Goal: Task Accomplishment & Management: Use online tool/utility

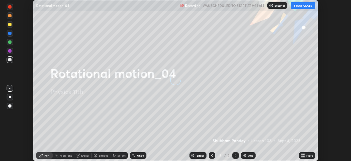
scroll to position [161, 351]
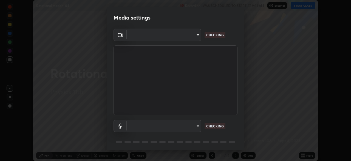
type input "55598c20c3627f74fde2fa62c56176c6afd958eb63f7086a397ce1464aa3371d"
click at [157, 127] on body "Erase all Rotational motion_04 Recording WAS SCHEDULED TO START AT 9:31 AM Sett…" at bounding box center [175, 80] width 351 height 161
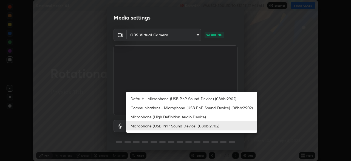
click at [142, 115] on li "Microphone (High Definition Audio Device)" at bounding box center [191, 116] width 131 height 9
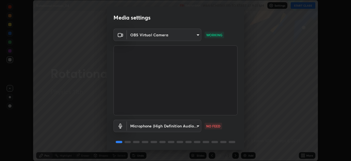
click at [145, 126] on body "Erase all Rotational motion_04 Recording WAS SCHEDULED TO START AT 9:31 AM Sett…" at bounding box center [175, 80] width 351 height 161
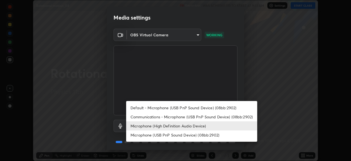
click at [157, 136] on li "Microphone (USB PnP Sound Device) (08bb:2902)" at bounding box center [191, 134] width 131 height 9
type input "8978167cc43bbe15643b5c1650d15191c1591088b9b21ab250a75ec132c1516a"
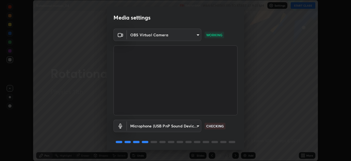
scroll to position [19, 0]
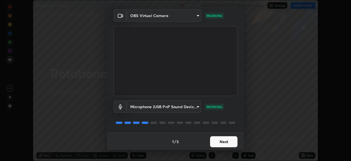
click at [219, 142] on button "Next" at bounding box center [223, 141] width 27 height 11
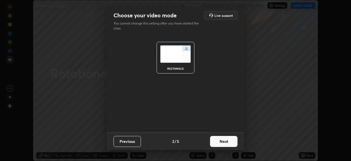
click at [220, 142] on button "Next" at bounding box center [223, 141] width 27 height 11
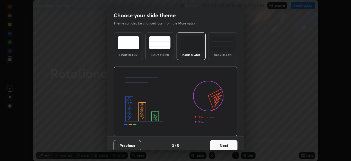
click at [222, 144] on button "Next" at bounding box center [223, 145] width 27 height 11
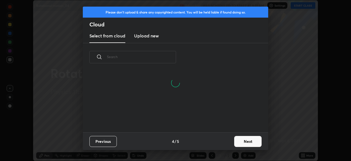
click at [238, 141] on button "Next" at bounding box center [247, 141] width 27 height 11
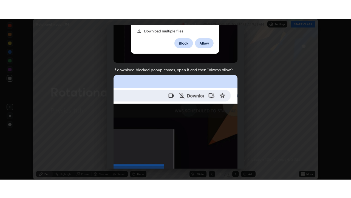
scroll to position [131, 0]
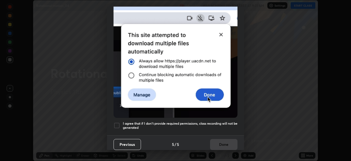
click at [120, 123] on div at bounding box center [117, 125] width 7 height 7
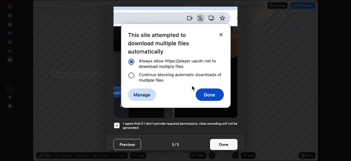
click at [215, 139] on button "Done" at bounding box center [223, 144] width 27 height 11
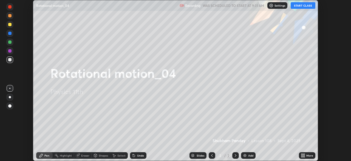
click at [299, 5] on button "START CLASS" at bounding box center [303, 5] width 25 height 7
click at [302, 154] on icon at bounding box center [302, 153] width 1 height 1
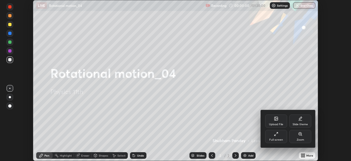
click at [282, 135] on div "Full screen" at bounding box center [276, 136] width 22 height 13
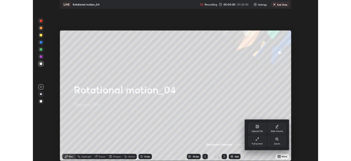
scroll to position [198, 351]
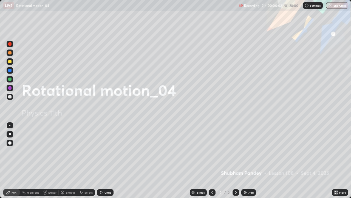
click at [10, 134] on div at bounding box center [10, 134] width 2 height 2
click at [10, 59] on div at bounding box center [10, 61] width 7 height 7
click at [250, 160] on div "Add" at bounding box center [249, 192] width 15 height 7
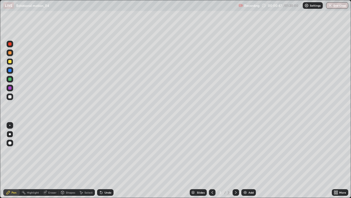
click at [8, 97] on div at bounding box center [9, 96] width 3 height 3
click at [71, 160] on div "Shapes" at bounding box center [68, 192] width 19 height 7
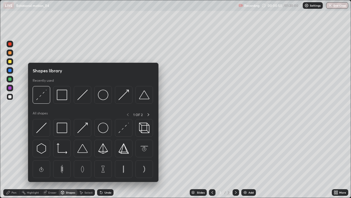
click at [10, 62] on div at bounding box center [9, 61] width 3 height 3
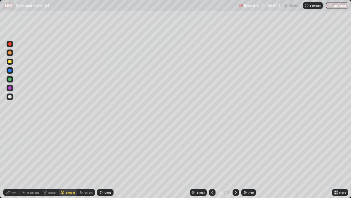
click at [71, 160] on div "Shapes" at bounding box center [68, 192] width 19 height 7
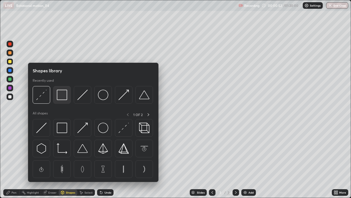
click at [64, 97] on img at bounding box center [62, 95] width 10 height 10
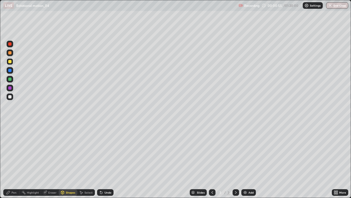
click at [11, 160] on div "Pen" at bounding box center [11, 192] width 16 height 7
click at [51, 160] on div "Eraser" at bounding box center [52, 192] width 8 height 3
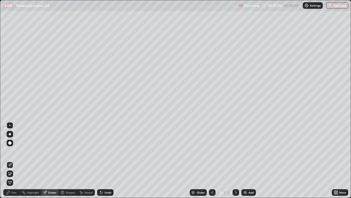
click at [68, 160] on div "Shapes" at bounding box center [70, 192] width 9 height 3
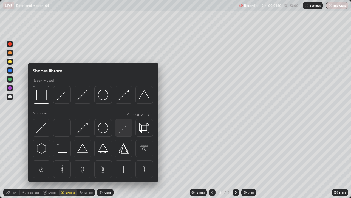
click at [121, 126] on img at bounding box center [124, 127] width 10 height 10
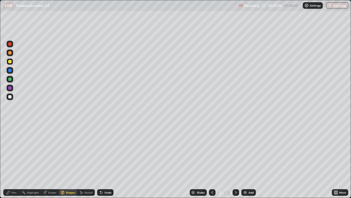
click at [9, 80] on div at bounding box center [9, 78] width 3 height 3
click at [9, 87] on div at bounding box center [9, 87] width 3 height 3
click at [52, 160] on div "Eraser" at bounding box center [52, 192] width 8 height 3
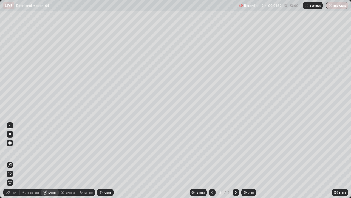
click at [70, 160] on div "Shapes" at bounding box center [70, 192] width 9 height 3
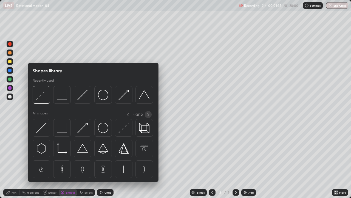
click at [149, 113] on icon at bounding box center [148, 114] width 4 height 4
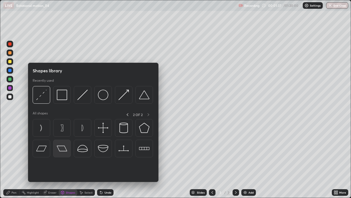
click at [62, 147] on img at bounding box center [62, 148] width 10 height 10
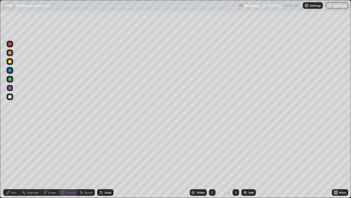
click at [105, 160] on div "Undo" at bounding box center [108, 192] width 7 height 3
click at [10, 61] on div at bounding box center [9, 61] width 3 height 3
click at [9, 87] on div at bounding box center [9, 87] width 3 height 3
click at [105, 160] on div "Undo" at bounding box center [108, 192] width 7 height 3
click at [68, 160] on div "Shapes" at bounding box center [70, 192] width 9 height 3
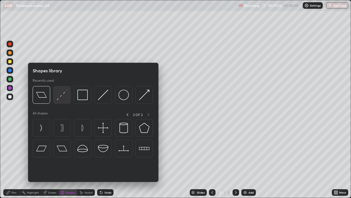
click at [61, 97] on img at bounding box center [62, 95] width 10 height 10
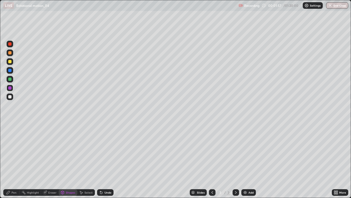
click at [10, 62] on div at bounding box center [9, 61] width 3 height 3
click at [10, 79] on div at bounding box center [9, 78] width 3 height 3
click at [10, 160] on icon at bounding box center [8, 192] width 4 height 4
click at [9, 87] on div at bounding box center [9, 87] width 3 height 3
click at [10, 80] on div at bounding box center [9, 78] width 3 height 3
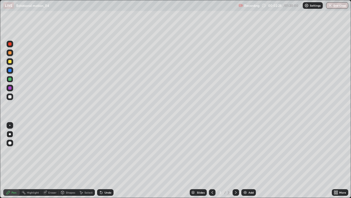
click at [10, 61] on div at bounding box center [9, 61] width 3 height 3
click at [52, 160] on div "Eraser" at bounding box center [52, 192] width 8 height 3
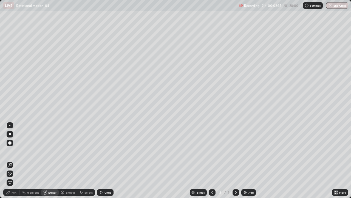
click at [12, 160] on div "Pen" at bounding box center [14, 192] width 5 height 3
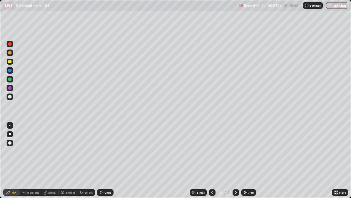
click at [8, 62] on div at bounding box center [9, 61] width 3 height 3
click at [11, 71] on div at bounding box center [9, 70] width 3 height 3
click at [66, 160] on div "Shapes" at bounding box center [70, 192] width 9 height 3
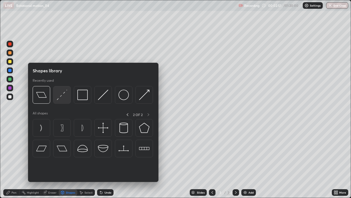
click at [62, 97] on img at bounding box center [62, 95] width 10 height 10
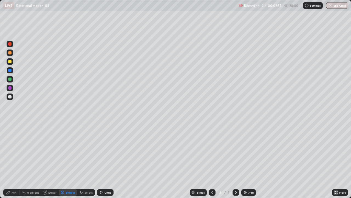
click at [16, 160] on div "Pen" at bounding box center [11, 192] width 16 height 7
click at [66, 160] on div "Shapes" at bounding box center [70, 192] width 9 height 3
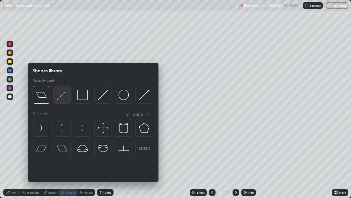
click at [59, 97] on img at bounding box center [62, 95] width 10 height 10
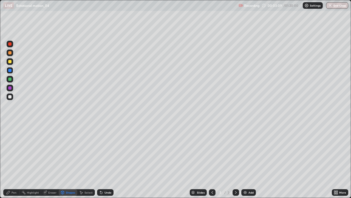
click at [13, 160] on div "Pen" at bounding box center [11, 192] width 16 height 7
click at [7, 95] on div at bounding box center [10, 96] width 7 height 7
click at [69, 160] on div "Shapes" at bounding box center [70, 192] width 9 height 3
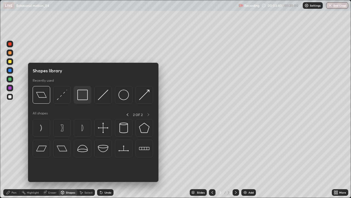
click at [80, 97] on img at bounding box center [82, 95] width 10 height 10
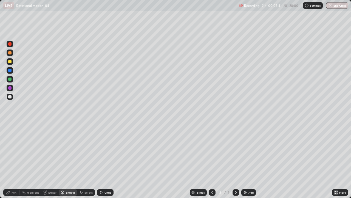
click at [10, 97] on div at bounding box center [9, 96] width 3 height 3
click at [102, 160] on icon at bounding box center [101, 192] width 4 height 4
click at [12, 160] on div "Pen" at bounding box center [11, 192] width 16 height 7
click at [10, 80] on div at bounding box center [9, 78] width 3 height 3
click at [12, 97] on div at bounding box center [10, 96] width 7 height 7
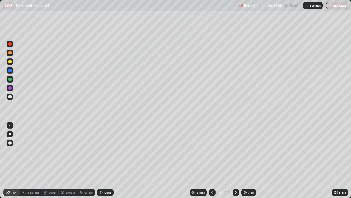
click at [9, 54] on div at bounding box center [9, 52] width 3 height 3
click at [65, 160] on div "Shapes" at bounding box center [68, 192] width 19 height 7
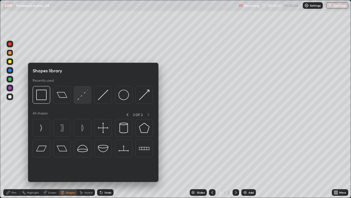
click at [79, 97] on img at bounding box center [82, 95] width 10 height 10
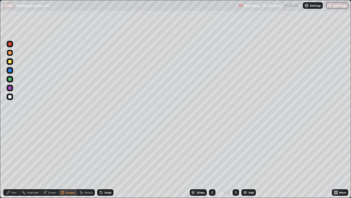
click at [11, 160] on div "Pen" at bounding box center [11, 192] width 16 height 7
click at [249, 160] on div "Add" at bounding box center [251, 192] width 5 height 3
click at [9, 60] on div at bounding box center [9, 61] width 3 height 3
click at [49, 160] on div "Eraser" at bounding box center [50, 192] width 18 height 7
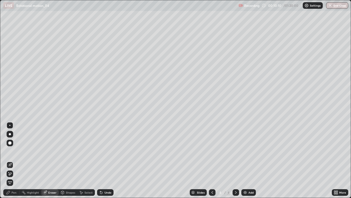
click at [71, 160] on div "Shapes" at bounding box center [70, 192] width 9 height 3
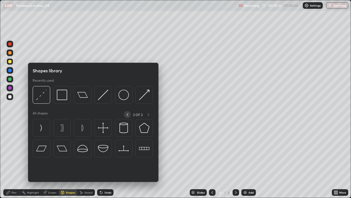
click at [128, 115] on icon at bounding box center [127, 114] width 4 height 4
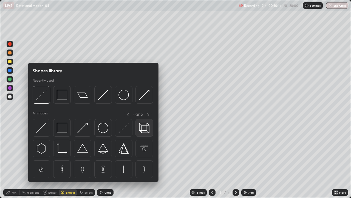
click at [143, 126] on img at bounding box center [144, 127] width 10 height 10
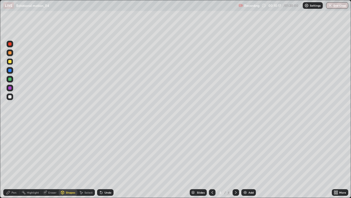
click at [9, 61] on div at bounding box center [9, 61] width 3 height 3
click at [66, 160] on div "Shapes" at bounding box center [70, 192] width 9 height 3
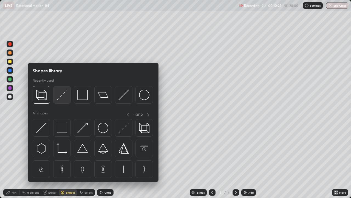
click at [63, 95] on img at bounding box center [62, 95] width 10 height 10
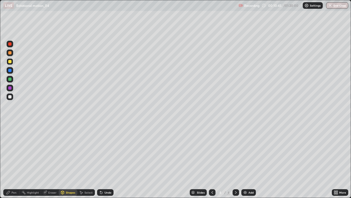
click at [9, 97] on div at bounding box center [9, 96] width 3 height 3
click at [107, 160] on div "Undo" at bounding box center [108, 192] width 7 height 3
click at [9, 96] on div at bounding box center [9, 96] width 3 height 3
click at [14, 160] on div "Pen" at bounding box center [14, 192] width 5 height 3
click at [66, 160] on div "Shapes" at bounding box center [70, 192] width 9 height 3
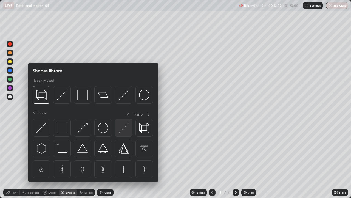
click at [120, 128] on img at bounding box center [124, 127] width 10 height 10
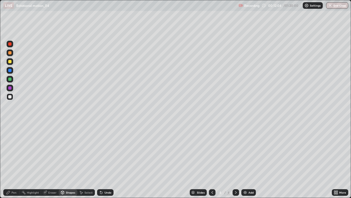
click at [9, 52] on div at bounding box center [9, 52] width 3 height 3
click at [13, 160] on div "Pen" at bounding box center [14, 192] width 5 height 3
click at [10, 97] on div at bounding box center [9, 96] width 3 height 3
click at [10, 52] on div at bounding box center [9, 52] width 3 height 3
click at [212, 160] on icon at bounding box center [212, 192] width 4 height 4
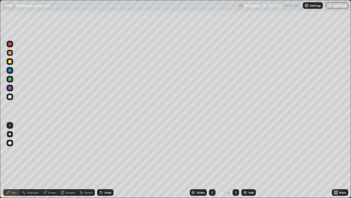
click at [236, 160] on icon at bounding box center [236, 192] width 4 height 4
click at [10, 53] on div at bounding box center [9, 52] width 3 height 3
click at [69, 160] on div "Shapes" at bounding box center [70, 192] width 9 height 3
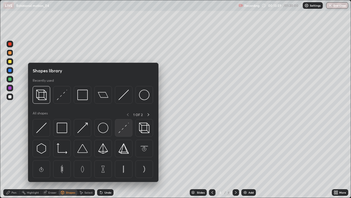
click at [122, 125] on img at bounding box center [124, 127] width 10 height 10
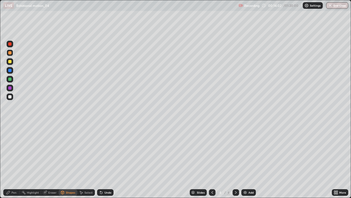
click at [14, 160] on div "Pen" at bounding box center [14, 192] width 5 height 3
click at [212, 160] on icon at bounding box center [213, 192] width 2 height 3
click at [236, 160] on icon at bounding box center [236, 192] width 4 height 4
click at [234, 160] on div at bounding box center [236, 192] width 7 height 7
click at [249, 160] on div "Add" at bounding box center [251, 192] width 5 height 3
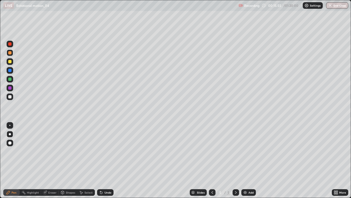
click at [9, 61] on div at bounding box center [9, 61] width 3 height 3
click at [107, 160] on div "Undo" at bounding box center [105, 192] width 16 height 7
click at [10, 97] on div at bounding box center [9, 96] width 3 height 3
click at [68, 160] on div "Shapes" at bounding box center [70, 192] width 9 height 3
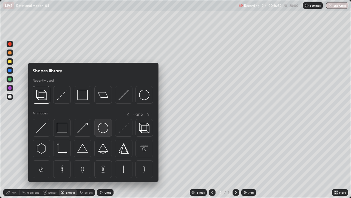
click at [103, 128] on img at bounding box center [103, 127] width 10 height 10
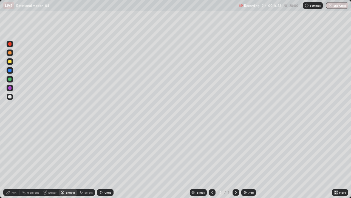
click at [68, 160] on div "Shapes" at bounding box center [68, 192] width 19 height 7
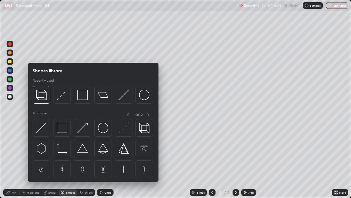
click at [9, 80] on div at bounding box center [9, 78] width 3 height 3
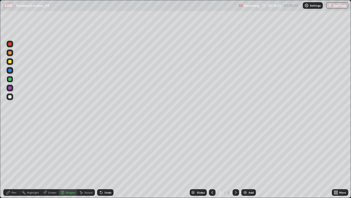
click at [9, 62] on div at bounding box center [9, 61] width 3 height 3
click at [68, 160] on div "Shapes" at bounding box center [70, 192] width 9 height 3
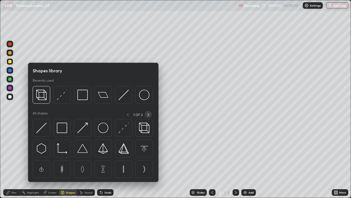
click at [148, 115] on icon at bounding box center [148, 114] width 4 height 4
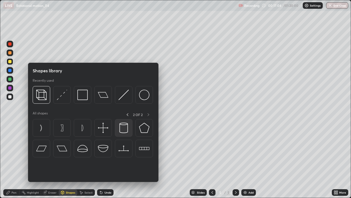
click at [123, 128] on img at bounding box center [124, 127] width 10 height 10
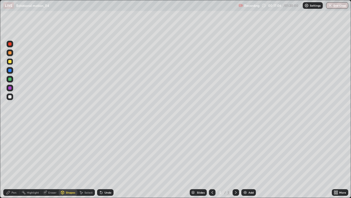
click at [107, 160] on div "Undo" at bounding box center [105, 192] width 16 height 7
click at [88, 160] on div "Select" at bounding box center [89, 192] width 8 height 3
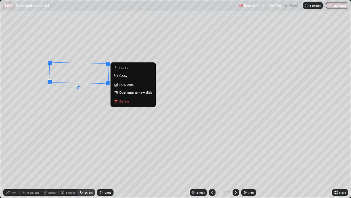
click at [12, 160] on div "Pen" at bounding box center [14, 192] width 5 height 3
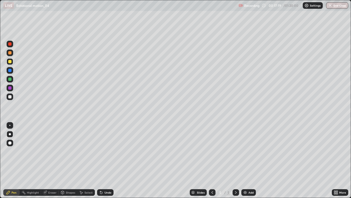
click at [66, 160] on div "Shapes" at bounding box center [70, 192] width 9 height 3
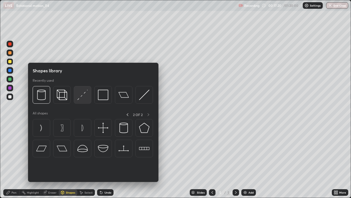
click at [81, 95] on img at bounding box center [82, 95] width 10 height 10
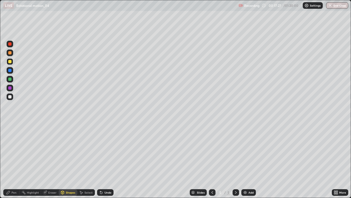
click at [9, 95] on div at bounding box center [9, 96] width 3 height 3
click at [8, 96] on div at bounding box center [9, 96] width 3 height 3
click at [10, 63] on div at bounding box center [9, 61] width 3 height 3
click at [9, 96] on div at bounding box center [9, 96] width 3 height 3
click at [8, 60] on div at bounding box center [9, 61] width 3 height 3
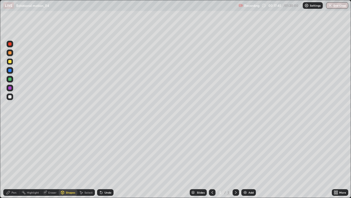
click at [12, 160] on div "Pen" at bounding box center [14, 192] width 5 height 3
click at [11, 96] on div at bounding box center [9, 96] width 3 height 3
click at [105, 160] on div "Undo" at bounding box center [108, 192] width 7 height 3
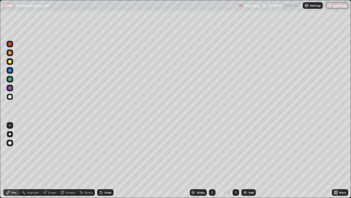
click at [107, 160] on div "Undo" at bounding box center [108, 192] width 7 height 3
click at [68, 160] on div "Shapes" at bounding box center [70, 192] width 9 height 3
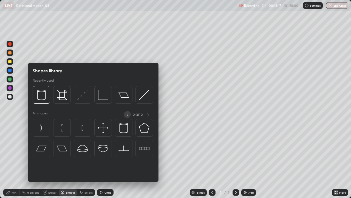
click at [127, 114] on icon at bounding box center [127, 114] width 4 height 4
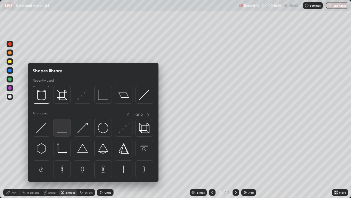
click at [62, 127] on img at bounding box center [62, 127] width 10 height 10
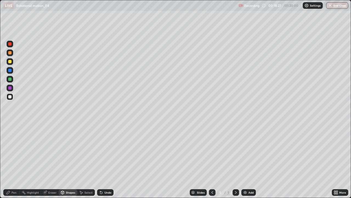
click at [10, 77] on div at bounding box center [10, 79] width 7 height 7
click at [9, 98] on div at bounding box center [9, 96] width 3 height 3
click at [69, 160] on div "Shapes" at bounding box center [70, 192] width 9 height 3
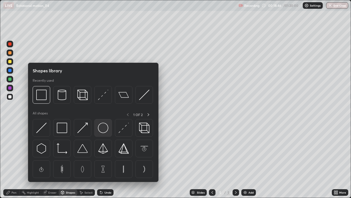
click at [102, 127] on img at bounding box center [103, 127] width 10 height 10
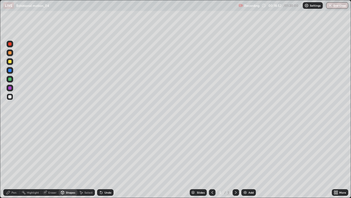
click at [12, 160] on div "Pen" at bounding box center [14, 192] width 5 height 3
click at [69, 160] on div "Shapes" at bounding box center [68, 192] width 19 height 7
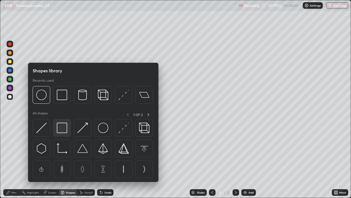
click at [65, 125] on img at bounding box center [62, 127] width 10 height 10
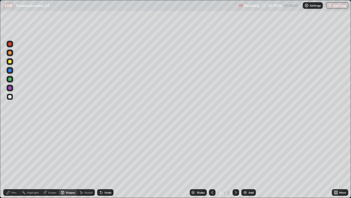
click at [68, 160] on div "Shapes" at bounding box center [68, 192] width 19 height 7
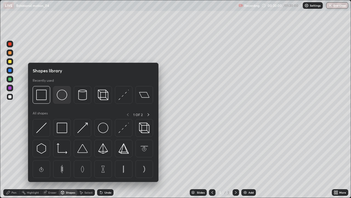
click at [64, 96] on img at bounding box center [62, 95] width 10 height 10
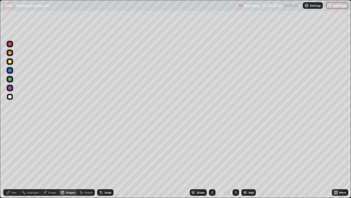
click at [68, 160] on div "Shapes" at bounding box center [70, 192] width 9 height 3
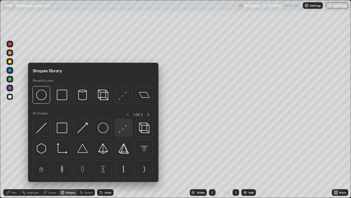
click at [124, 127] on img at bounding box center [124, 127] width 10 height 10
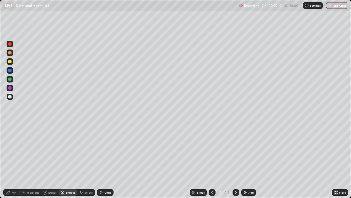
click at [8, 96] on div at bounding box center [9, 96] width 3 height 3
click at [12, 160] on div "Pen" at bounding box center [11, 192] width 16 height 7
click at [7, 53] on div at bounding box center [10, 52] width 7 height 7
click at [86, 160] on div "Select" at bounding box center [89, 192] width 8 height 3
click at [67, 160] on div "Shapes" at bounding box center [68, 192] width 19 height 7
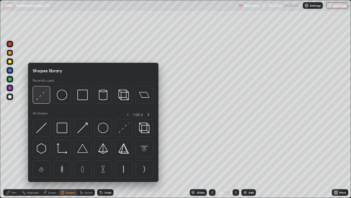
click at [39, 94] on img at bounding box center [41, 95] width 10 height 10
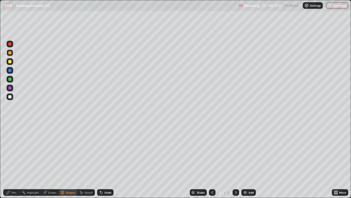
click at [110, 160] on div "Undo" at bounding box center [105, 192] width 16 height 7
click at [104, 160] on div "Undo" at bounding box center [105, 192] width 16 height 7
click at [12, 160] on div "Pen" at bounding box center [11, 192] width 16 height 7
click at [9, 97] on div at bounding box center [9, 96] width 3 height 3
click at [10, 97] on div at bounding box center [9, 96] width 3 height 3
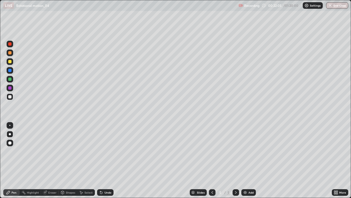
click at [108, 160] on div "Undo" at bounding box center [108, 192] width 7 height 3
click at [109, 160] on div "Undo" at bounding box center [105, 192] width 16 height 7
click at [108, 160] on div "Undo" at bounding box center [105, 192] width 16 height 7
click at [247, 160] on img at bounding box center [245, 192] width 4 height 4
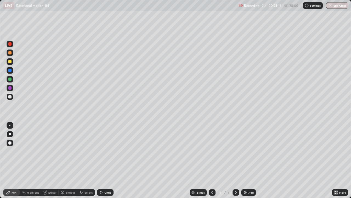
click at [11, 61] on div at bounding box center [9, 61] width 3 height 3
click at [0, 106] on div "Setting up your live class" at bounding box center [175, 99] width 351 height 198
click at [8, 98] on div at bounding box center [9, 96] width 3 height 3
click at [7, 96] on div at bounding box center [10, 96] width 7 height 7
click at [86, 160] on div "Select" at bounding box center [89, 192] width 8 height 3
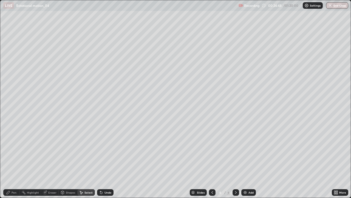
click at [66, 160] on div "Shapes" at bounding box center [70, 192] width 9 height 3
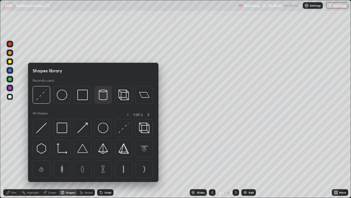
click at [101, 96] on img at bounding box center [103, 95] width 10 height 10
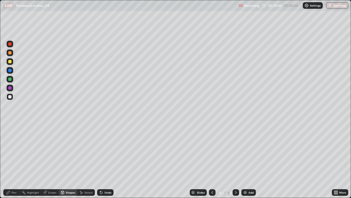
click at [10, 60] on div at bounding box center [9, 61] width 3 height 3
click at [65, 160] on div "Shapes" at bounding box center [68, 192] width 19 height 7
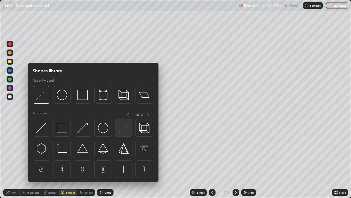
click at [122, 126] on img at bounding box center [124, 127] width 10 height 10
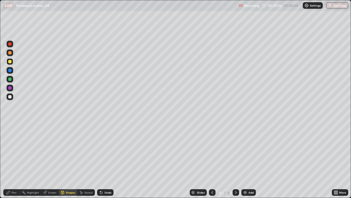
click at [9, 88] on div at bounding box center [9, 87] width 3 height 3
click at [11, 160] on div "Pen" at bounding box center [11, 192] width 16 height 7
click at [9, 62] on div at bounding box center [9, 61] width 3 height 3
click at [10, 87] on div at bounding box center [9, 87] width 3 height 3
click at [9, 96] on div at bounding box center [9, 96] width 3 height 3
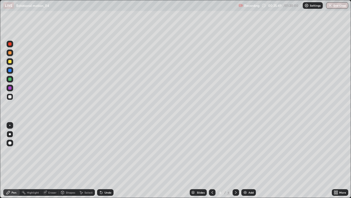
click at [105, 160] on div "Undo" at bounding box center [108, 192] width 7 height 3
click at [104, 160] on div "Undo" at bounding box center [105, 192] width 16 height 7
click at [105, 160] on div "Undo" at bounding box center [108, 192] width 7 height 3
click at [246, 160] on img at bounding box center [245, 192] width 4 height 4
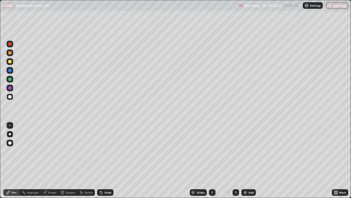
click at [10, 61] on div at bounding box center [9, 61] width 3 height 3
click at [9, 96] on div at bounding box center [9, 96] width 3 height 3
click at [9, 62] on div at bounding box center [9, 61] width 3 height 3
click at [9, 53] on div at bounding box center [9, 52] width 3 height 3
click at [247, 160] on img at bounding box center [245, 192] width 4 height 4
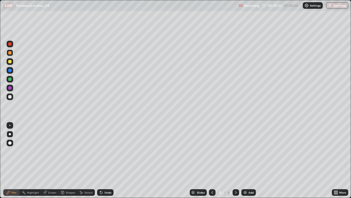
click at [9, 62] on div at bounding box center [9, 61] width 3 height 3
click at [69, 160] on div "Shapes" at bounding box center [70, 192] width 9 height 3
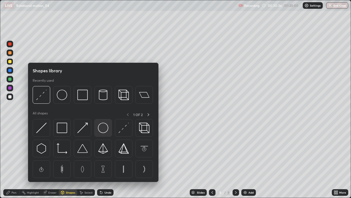
click at [101, 127] on img at bounding box center [103, 127] width 10 height 10
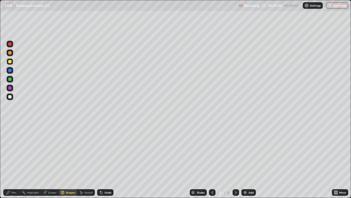
click at [85, 160] on div "Select" at bounding box center [89, 192] width 8 height 3
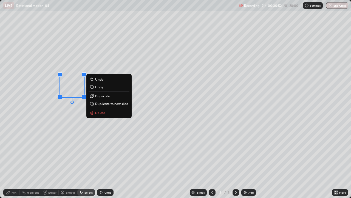
click at [66, 115] on div "0 ° Undo Copy Duplicate Duplicate to new slide Delete" at bounding box center [175, 98] width 351 height 197
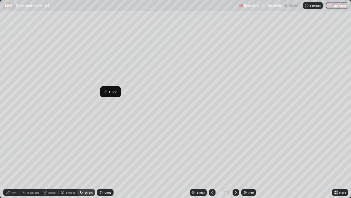
click at [12, 160] on div "Pen" at bounding box center [14, 192] width 5 height 3
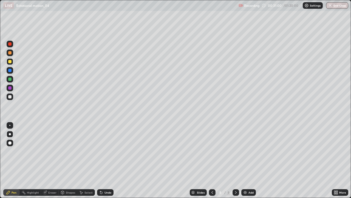
click at [69, 160] on div "Shapes" at bounding box center [70, 192] width 9 height 3
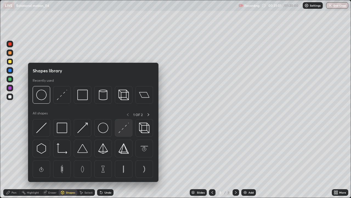
click at [123, 127] on img at bounding box center [124, 127] width 10 height 10
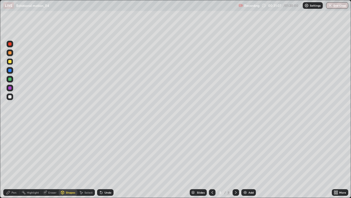
click at [9, 71] on div at bounding box center [9, 70] width 3 height 3
click at [14, 160] on div "Pen" at bounding box center [14, 192] width 5 height 3
click at [9, 60] on div at bounding box center [9, 61] width 3 height 3
click at [9, 98] on div at bounding box center [10, 96] width 7 height 7
click at [110, 160] on div "Undo" at bounding box center [108, 192] width 7 height 3
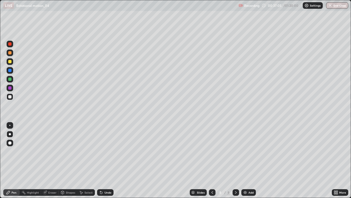
click at [111, 160] on div "Undo" at bounding box center [105, 192] width 16 height 7
click at [112, 160] on div "Undo" at bounding box center [105, 192] width 16 height 7
click at [111, 160] on div "Undo" at bounding box center [105, 192] width 16 height 7
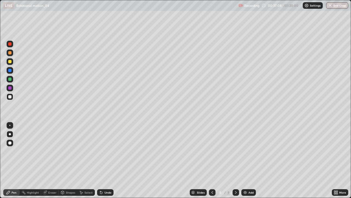
click at [108, 160] on div "Undo" at bounding box center [108, 192] width 7 height 3
click at [83, 160] on icon at bounding box center [81, 192] width 4 height 4
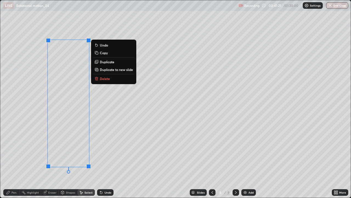
click at [96, 150] on div "0 ° Undo Copy Duplicate Duplicate to new slide Delete" at bounding box center [175, 98] width 351 height 197
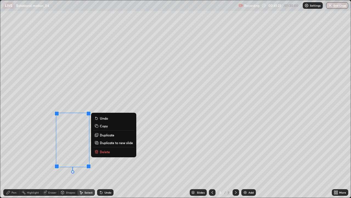
click at [101, 151] on p "Delete" at bounding box center [105, 151] width 10 height 4
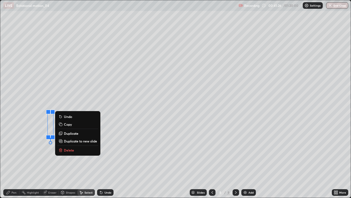
click at [68, 148] on p "Delete" at bounding box center [69, 150] width 10 height 4
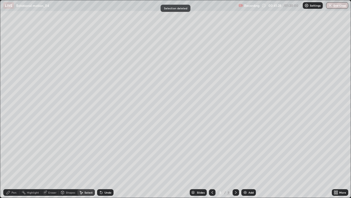
click at [248, 160] on div "Add" at bounding box center [249, 192] width 15 height 7
click at [15, 160] on div "Pen" at bounding box center [11, 192] width 16 height 7
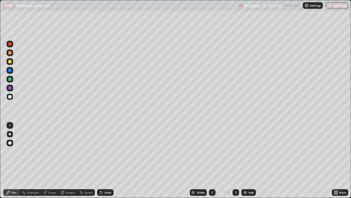
click at [9, 62] on div at bounding box center [9, 61] width 3 height 3
click at [68, 160] on div "Shapes" at bounding box center [70, 192] width 9 height 3
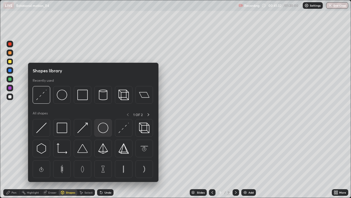
click at [100, 126] on img at bounding box center [103, 127] width 10 height 10
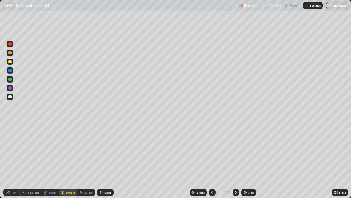
click at [8, 60] on div at bounding box center [9, 61] width 3 height 3
click at [69, 160] on div "Shapes" at bounding box center [70, 192] width 9 height 3
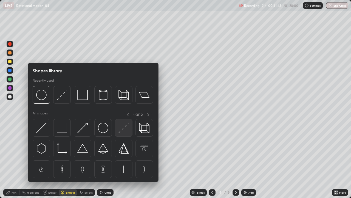
click at [125, 126] on img at bounding box center [124, 127] width 10 height 10
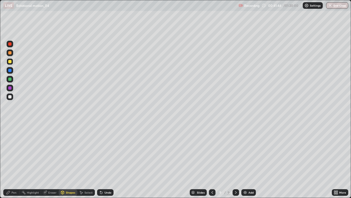
click at [10, 95] on div at bounding box center [9, 96] width 3 height 3
click at [8, 62] on div at bounding box center [10, 61] width 7 height 7
click at [108, 160] on div "Undo" at bounding box center [108, 192] width 7 height 3
click at [13, 160] on div "Pen" at bounding box center [14, 192] width 5 height 3
click at [9, 97] on div at bounding box center [9, 96] width 3 height 3
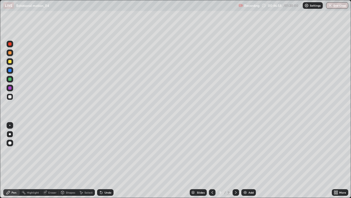
click at [9, 62] on div at bounding box center [9, 61] width 3 height 3
click at [9, 95] on div at bounding box center [9, 96] width 3 height 3
click at [69, 160] on div "Shapes" at bounding box center [70, 192] width 9 height 3
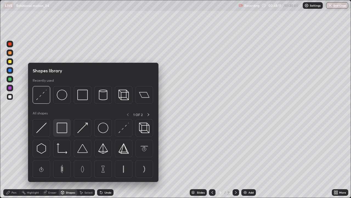
click at [65, 125] on img at bounding box center [62, 127] width 10 height 10
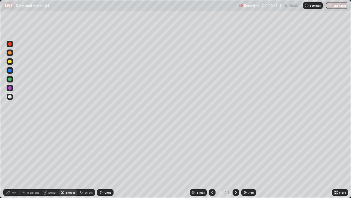
click at [10, 60] on div at bounding box center [9, 61] width 3 height 3
click at [10, 53] on div at bounding box center [9, 52] width 3 height 3
click at [13, 160] on div "Pen" at bounding box center [14, 192] width 5 height 3
click at [10, 97] on div at bounding box center [9, 96] width 3 height 3
click at [105, 160] on div "Undo" at bounding box center [108, 192] width 7 height 3
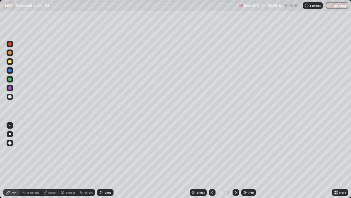
click at [103, 160] on div "Undo" at bounding box center [105, 192] width 16 height 7
click at [10, 53] on div at bounding box center [9, 52] width 3 height 3
click at [10, 61] on div at bounding box center [9, 61] width 3 height 3
click at [86, 160] on div "Select" at bounding box center [86, 192] width 18 height 7
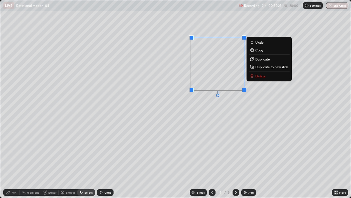
click at [263, 67] on p "Duplicate to new slide" at bounding box center [272, 67] width 33 height 4
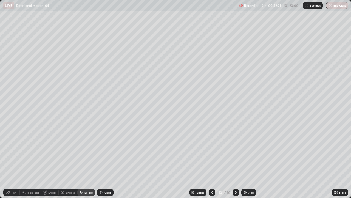
click at [13, 160] on div "Pen" at bounding box center [11, 192] width 16 height 7
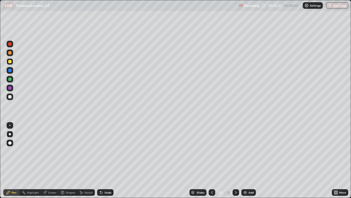
click at [9, 81] on div at bounding box center [10, 79] width 7 height 7
click at [68, 160] on div "Shapes" at bounding box center [70, 192] width 9 height 3
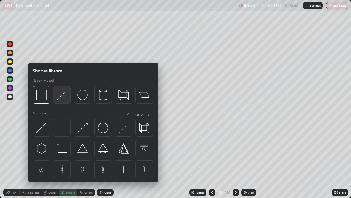
click at [61, 97] on img at bounding box center [62, 95] width 10 height 10
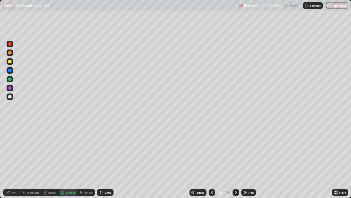
click at [10, 160] on icon at bounding box center [8, 192] width 4 height 4
click at [11, 96] on div at bounding box center [9, 96] width 3 height 3
click at [210, 160] on div at bounding box center [212, 192] width 7 height 11
click at [236, 160] on icon at bounding box center [236, 192] width 4 height 4
click at [247, 160] on img at bounding box center [245, 192] width 4 height 4
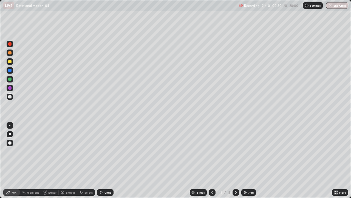
click at [12, 61] on div at bounding box center [10, 61] width 7 height 7
click at [70, 160] on div "Shapes" at bounding box center [70, 192] width 9 height 3
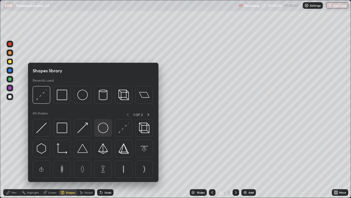
click at [102, 130] on img at bounding box center [103, 127] width 10 height 10
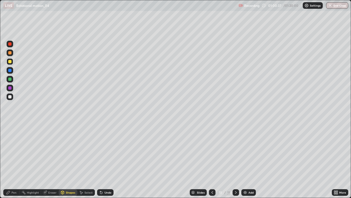
click at [86, 160] on div "Select" at bounding box center [89, 192] width 8 height 3
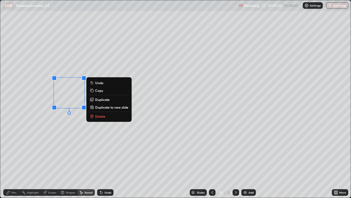
click at [99, 100] on p "Duplicate" at bounding box center [102, 99] width 15 height 4
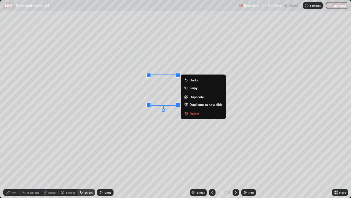
click at [85, 141] on div "0 ° Undo Copy Duplicate Duplicate to new slide Delete" at bounding box center [175, 98] width 351 height 197
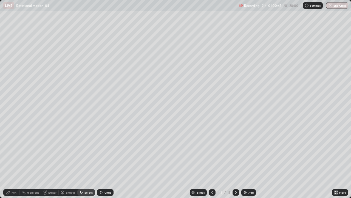
click at [68, 160] on div "Shapes" at bounding box center [70, 192] width 9 height 3
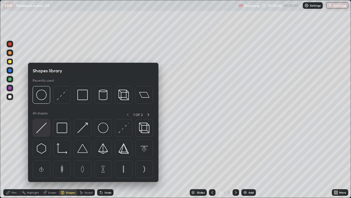
click at [44, 127] on img at bounding box center [41, 127] width 10 height 10
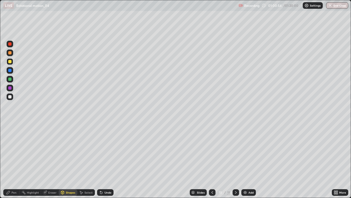
click at [15, 160] on div "Pen" at bounding box center [11, 192] width 16 height 7
click at [69, 160] on div "Shapes" at bounding box center [68, 192] width 19 height 7
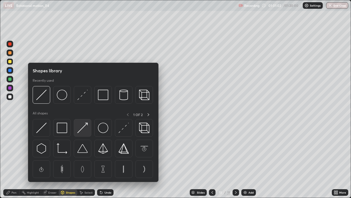
click at [81, 128] on img at bounding box center [82, 127] width 10 height 10
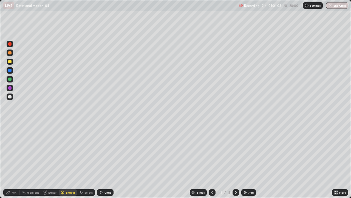
click at [10, 44] on div at bounding box center [9, 43] width 3 height 3
click at [9, 89] on div at bounding box center [9, 87] width 3 height 3
click at [66, 160] on div "Shapes" at bounding box center [70, 192] width 9 height 3
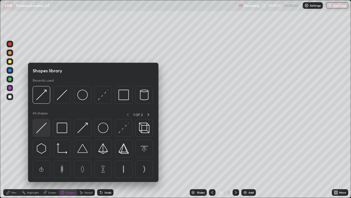
click at [41, 128] on img at bounding box center [41, 127] width 10 height 10
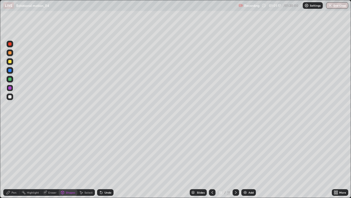
click at [9, 97] on div at bounding box center [9, 96] width 3 height 3
click at [13, 160] on div "Pen" at bounding box center [14, 192] width 5 height 3
click at [10, 97] on div at bounding box center [9, 96] width 3 height 3
click at [249, 160] on div "Add" at bounding box center [251, 192] width 5 height 3
click at [9, 62] on div at bounding box center [9, 61] width 3 height 3
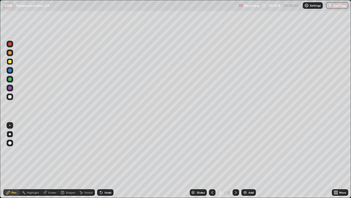
click at [66, 160] on div "Shapes" at bounding box center [68, 192] width 19 height 7
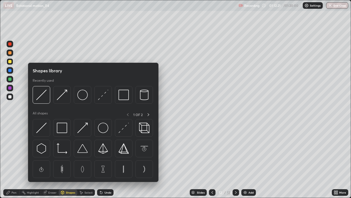
click at [13, 160] on div "Pen" at bounding box center [11, 192] width 16 height 7
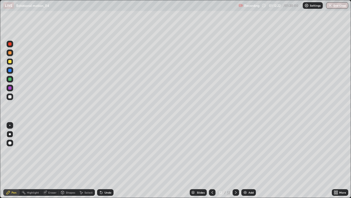
click at [68, 160] on div "Shapes" at bounding box center [70, 192] width 9 height 3
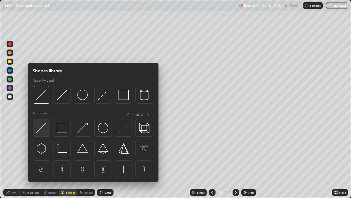
click at [42, 126] on img at bounding box center [41, 127] width 10 height 10
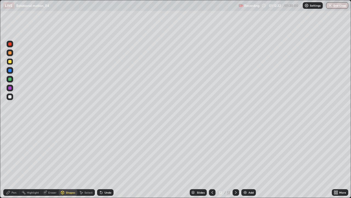
click at [13, 160] on div "Pen" at bounding box center [14, 192] width 5 height 3
click at [9, 96] on div at bounding box center [9, 96] width 3 height 3
click at [105, 160] on div "Undo" at bounding box center [108, 192] width 7 height 3
click at [106, 160] on div "Undo" at bounding box center [108, 192] width 7 height 3
click at [7, 62] on div at bounding box center [10, 61] width 7 height 7
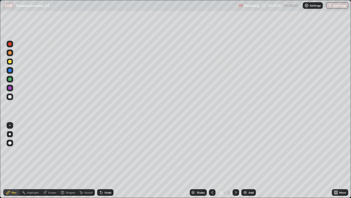
click at [109, 160] on div "Undo" at bounding box center [105, 192] width 16 height 7
click at [10, 96] on div at bounding box center [9, 96] width 3 height 3
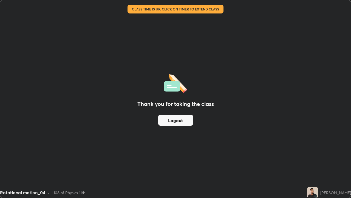
click at [154, 40] on div "Thank you for taking the class Logout" at bounding box center [175, 98] width 351 height 197
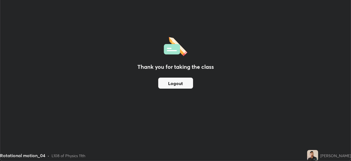
scroll to position [27295, 27104]
